Goal: Information Seeking & Learning: Compare options

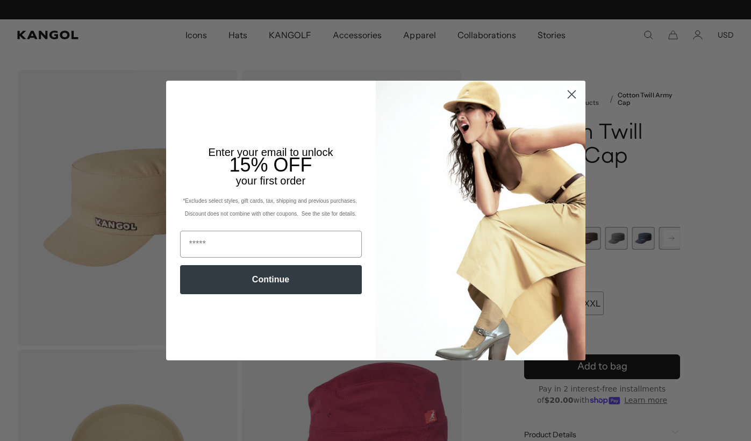
scroll to position [0, 222]
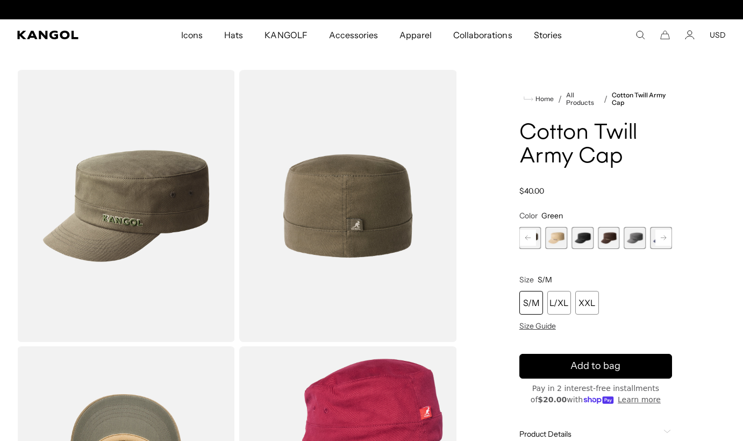
scroll to position [0, 222]
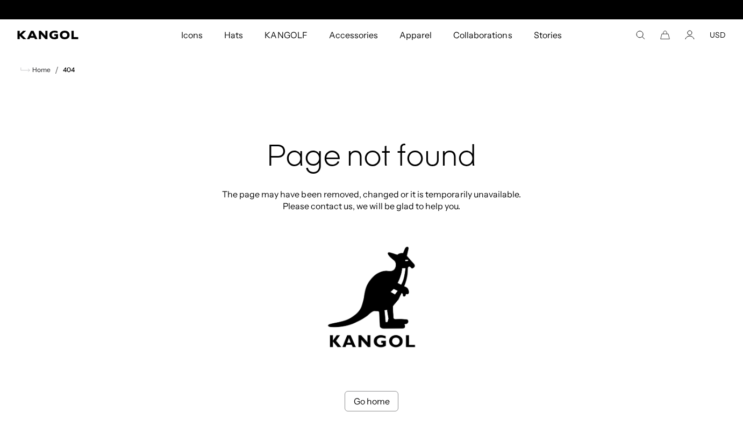
scroll to position [0, 222]
